Goal: Task Accomplishment & Management: Use online tool/utility

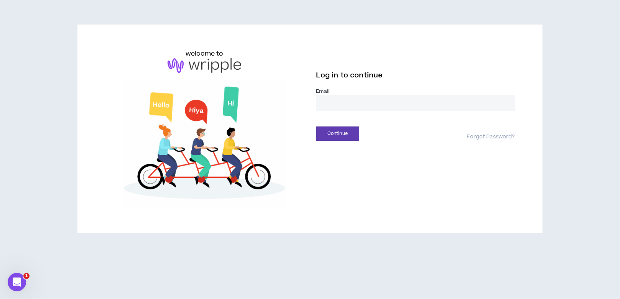
click at [355, 105] on input "email" at bounding box center [415, 103] width 199 height 16
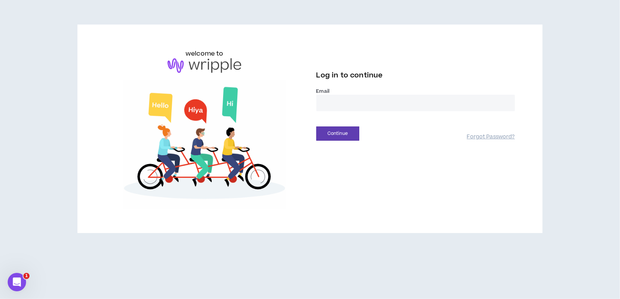
type input "**********"
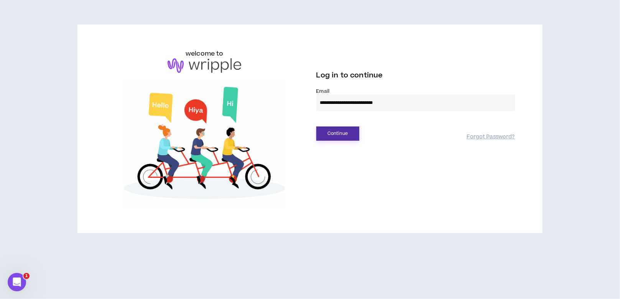
click at [343, 136] on button "Continue" at bounding box center [337, 134] width 43 height 14
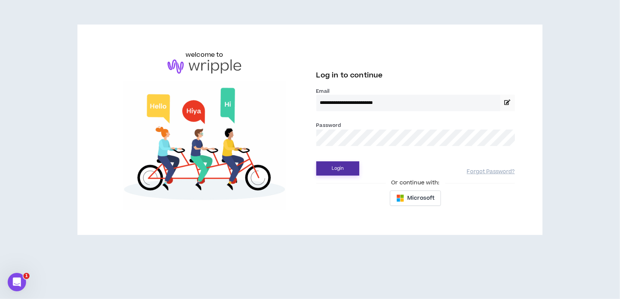
click at [334, 168] on button "Login" at bounding box center [337, 168] width 43 height 14
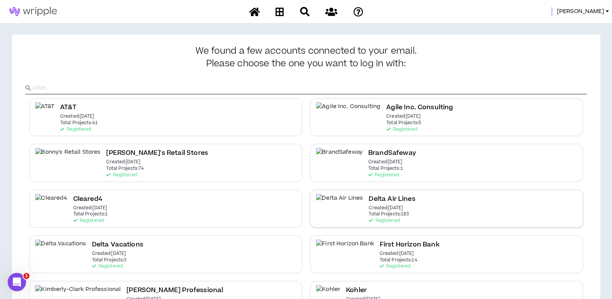
click at [373, 199] on h2 "Delta Air Lines" at bounding box center [392, 199] width 46 height 10
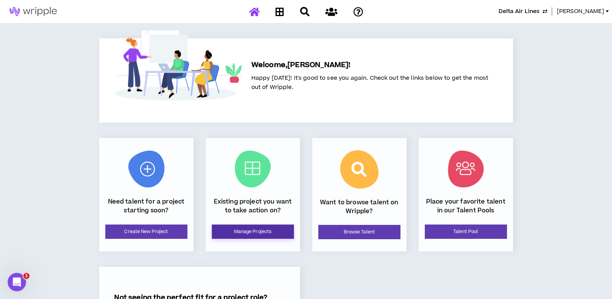
click at [272, 232] on link "Manage Projects" at bounding box center [253, 232] width 82 height 14
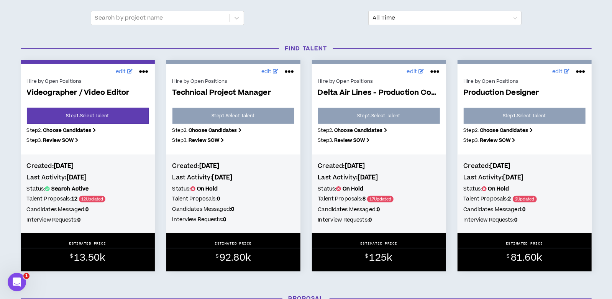
scroll to position [102, 0]
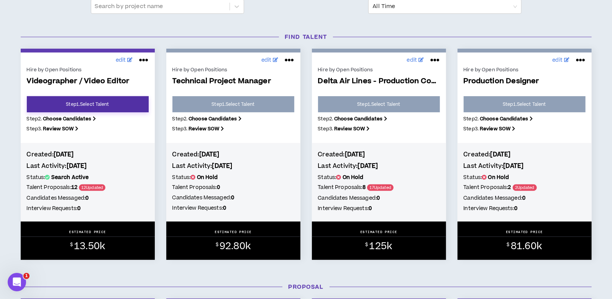
click at [90, 102] on link "Step 1 . Select Talent" at bounding box center [88, 104] width 122 height 16
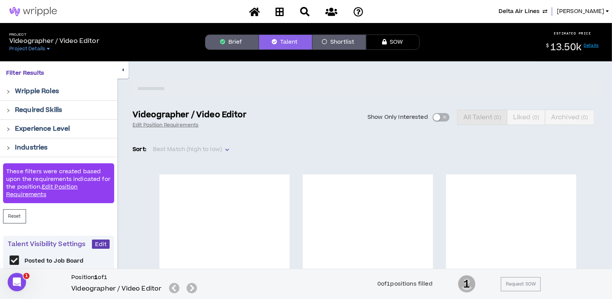
click at [238, 47] on button "Brief" at bounding box center [232, 42] width 54 height 15
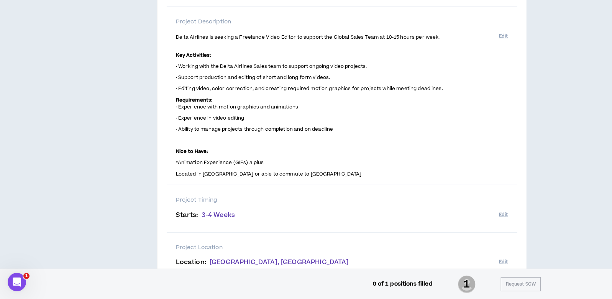
scroll to position [153, 0]
